Goal: Check status: Check status

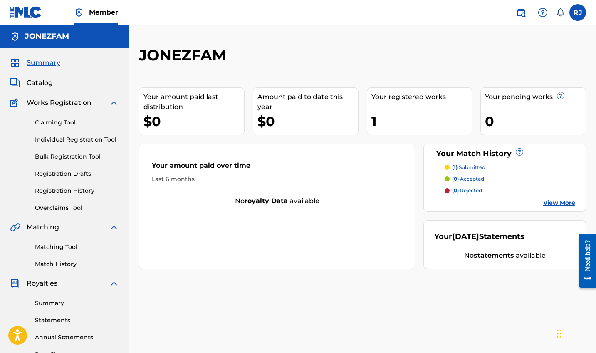
click at [70, 188] on link "Registration History" at bounding box center [77, 190] width 84 height 9
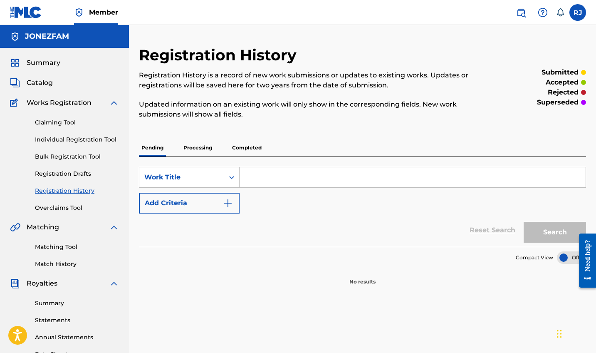
click at [193, 147] on p "Processing" at bounding box center [198, 147] width 34 height 17
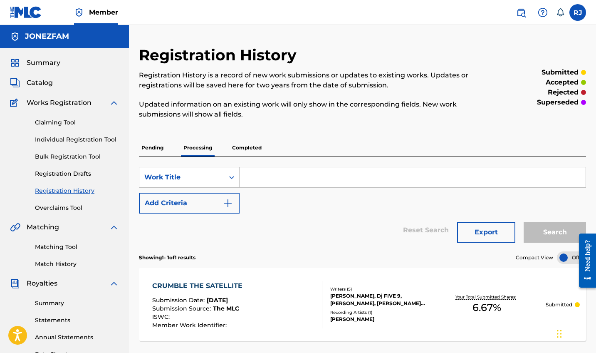
click at [243, 149] on p "Completed" at bounding box center [247, 147] width 35 height 17
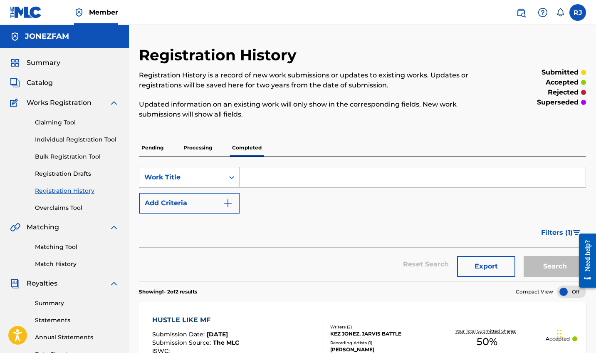
click at [50, 62] on span "Summary" at bounding box center [44, 63] width 34 height 10
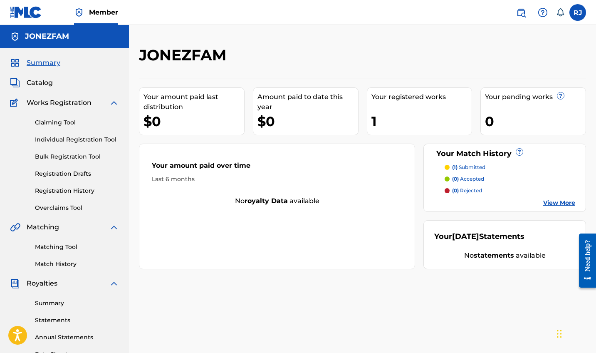
click at [563, 204] on link "View More" at bounding box center [559, 202] width 32 height 9
